Goal: Transaction & Acquisition: Obtain resource

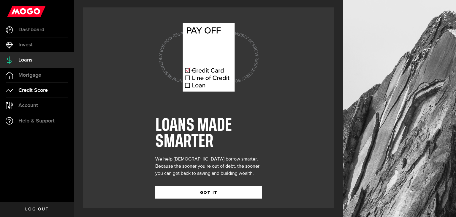
click at [41, 89] on span "Credit Score" at bounding box center [32, 90] width 29 height 5
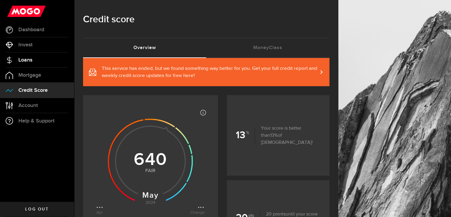
click at [31, 59] on span "Loans" at bounding box center [25, 59] width 14 height 5
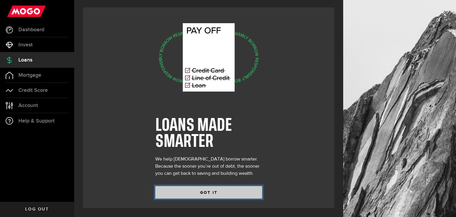
click at [187, 193] on button "GOT IT" at bounding box center [208, 192] width 107 height 12
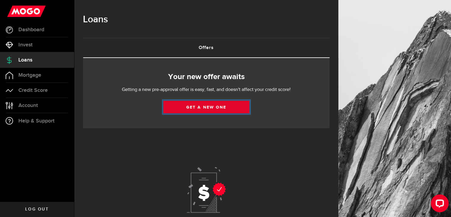
click at [190, 106] on link "Get a new one" at bounding box center [207, 107] width 86 height 12
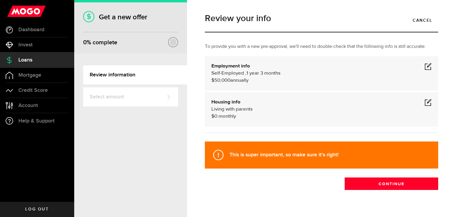
click at [425, 67] on span at bounding box center [427, 66] width 7 height 7
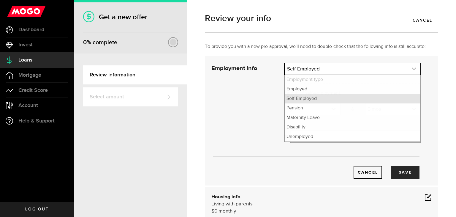
click at [340, 74] on link "expand select" at bounding box center [353, 68] width 136 height 11
click at [311, 91] on li "Employed" at bounding box center [353, 88] width 136 height 9
select select "Employed"
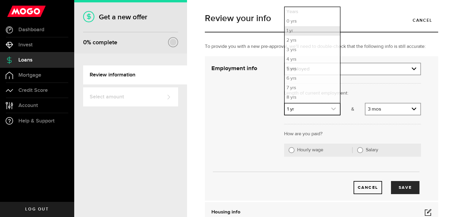
click at [332, 108] on icon "expand select" at bounding box center [333, 108] width 5 height 5
click at [293, 42] on li "2 yrs" at bounding box center [312, 40] width 55 height 9
select select "2"
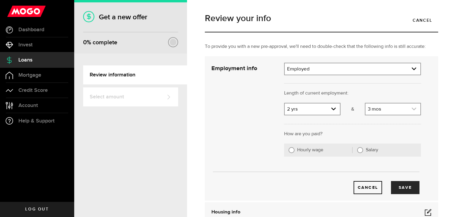
click at [390, 109] on link "expand select" at bounding box center [392, 108] width 55 height 11
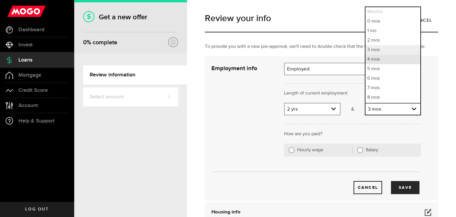
click at [375, 60] on li "4 mos" at bounding box center [392, 59] width 55 height 9
select select "4"
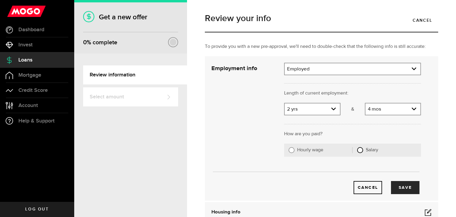
click at [357, 150] on input "Salary" at bounding box center [360, 150] width 6 height 6
radio input "true"
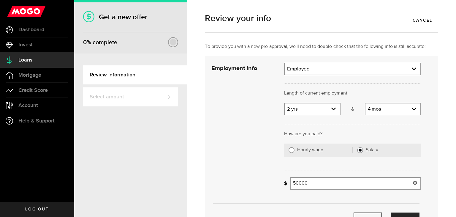
drag, startPoint x: 312, startPoint y: 181, endPoint x: 288, endPoint y: 180, distance: 23.4
click at [288, 180] on div "What's your gross annual income? 50000 Gross annual income" at bounding box center [352, 183] width 137 height 12
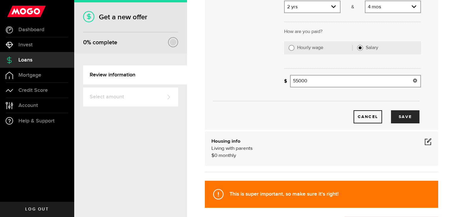
scroll to position [103, 0]
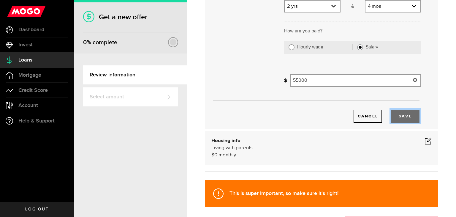
type input "55,000"
click at [393, 115] on button "Save" at bounding box center [405, 116] width 28 height 13
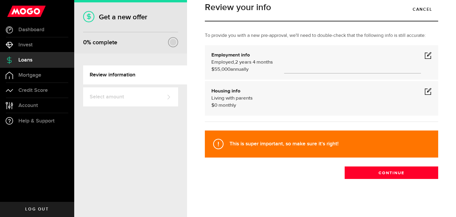
scroll to position [11, 0]
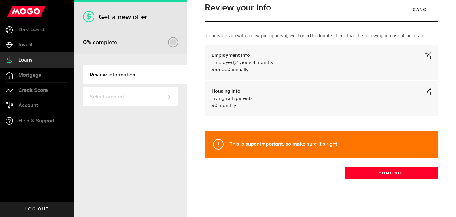
click at [424, 91] on span at bounding box center [427, 91] width 7 height 7
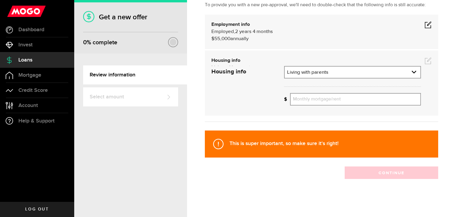
scroll to position [51, 0]
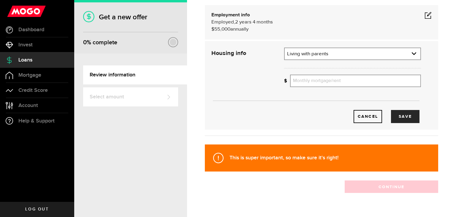
click at [338, 157] on strong "This is super important, so make sure it's right!" at bounding box center [283, 157] width 109 height 6
click at [366, 117] on link "Cancel" at bounding box center [367, 116] width 28 height 13
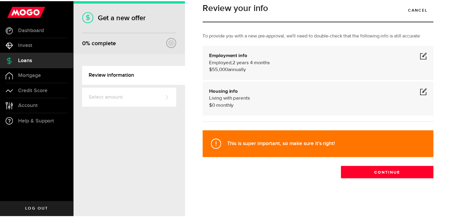
scroll to position [11, 0]
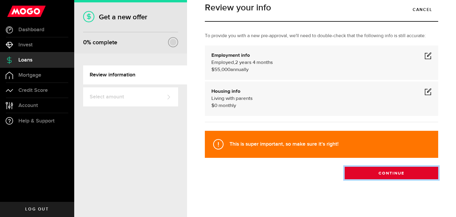
click at [364, 177] on button "Continue" at bounding box center [391, 173] width 93 height 12
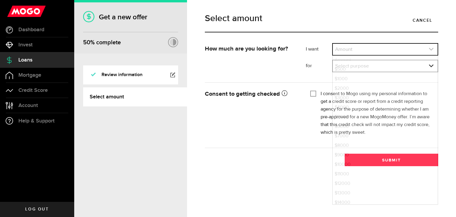
click at [353, 50] on link "expand select" at bounding box center [385, 49] width 105 height 11
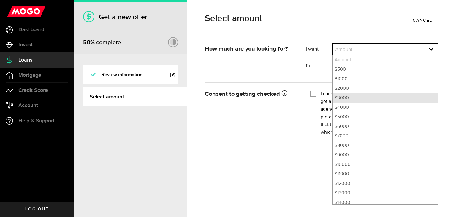
click at [344, 98] on li "$3000" at bounding box center [385, 97] width 105 height 9
select select "3000"
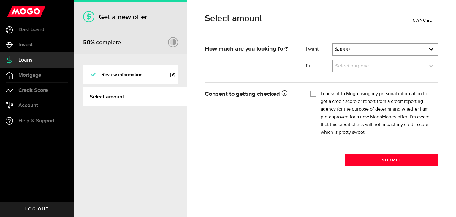
click at [352, 64] on link "expand select" at bounding box center [385, 65] width 105 height 11
click at [351, 69] on link "expand select" at bounding box center [385, 65] width 105 height 11
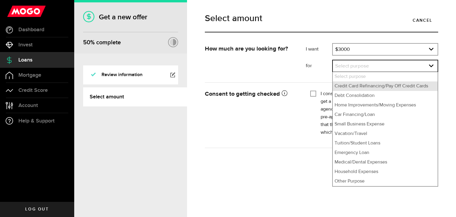
click at [349, 88] on li "Credit Card Refinancing/Pay Off Credit Cards" at bounding box center [385, 85] width 105 height 9
select select "Credit Card Refinancing/Pay Off Credit Cards"
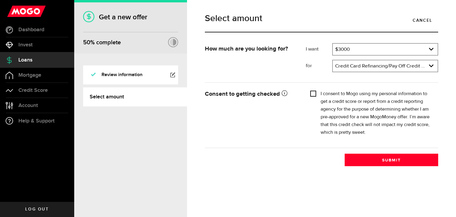
click at [315, 93] on input "I consent to Mogo using my personal information to get a credit score or report…" at bounding box center [313, 93] width 6 height 6
checkbox input "true"
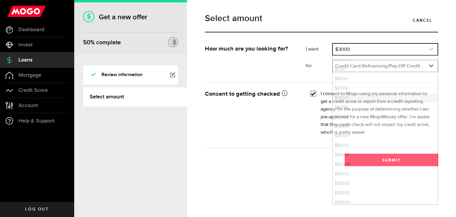
click at [371, 49] on link "expand select" at bounding box center [385, 49] width 105 height 11
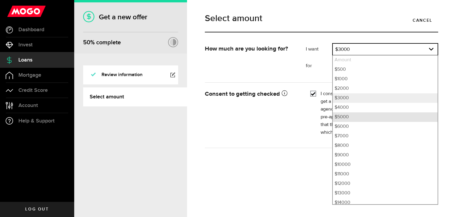
click at [348, 115] on li "$5000" at bounding box center [385, 116] width 105 height 9
select select "5000"
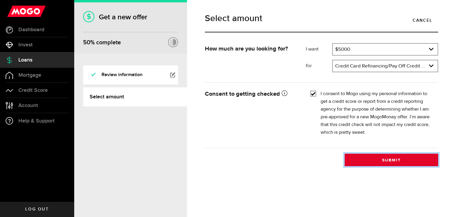
click at [366, 158] on button "Submit" at bounding box center [391, 159] width 93 height 12
